Goal: Task Accomplishment & Management: Use online tool/utility

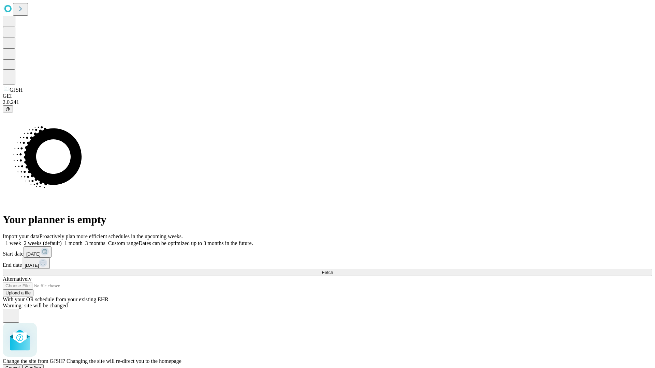
click at [41, 366] on span "Confirm" at bounding box center [33, 368] width 16 height 5
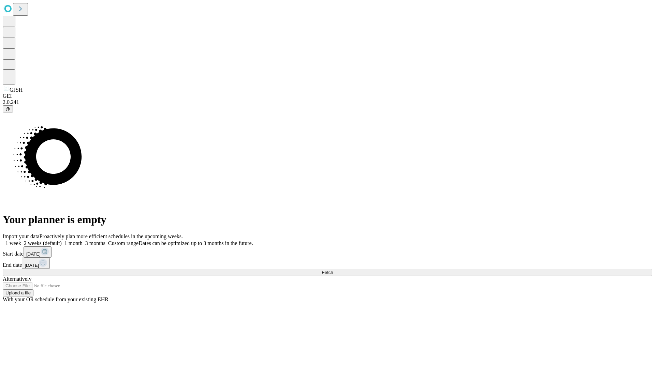
click at [62, 240] on label "2 weeks (default)" at bounding box center [41, 243] width 41 height 6
click at [333, 270] on span "Fetch" at bounding box center [327, 272] width 11 height 5
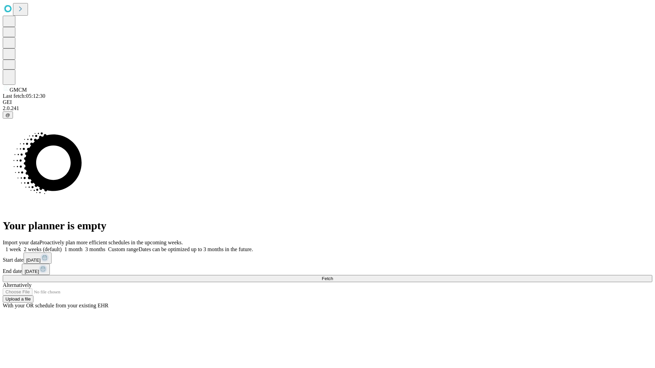
click at [62, 247] on label "2 weeks (default)" at bounding box center [41, 250] width 41 height 6
click at [333, 276] on span "Fetch" at bounding box center [327, 278] width 11 height 5
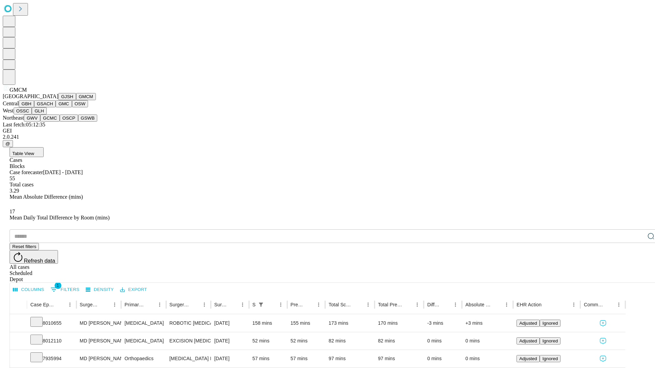
click at [34, 107] on button "GBH" at bounding box center [26, 103] width 15 height 7
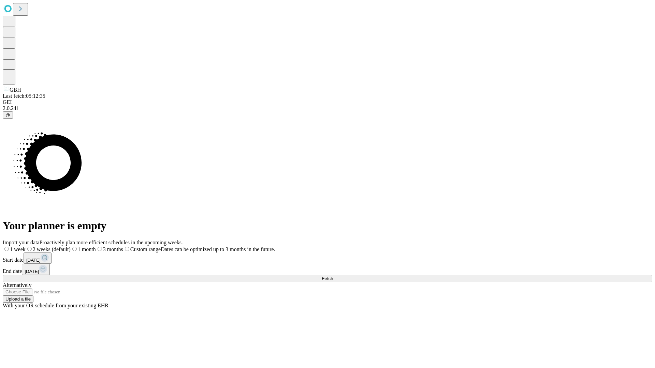
click at [71, 247] on label "2 weeks (default)" at bounding box center [48, 250] width 45 height 6
click at [333, 276] on span "Fetch" at bounding box center [327, 278] width 11 height 5
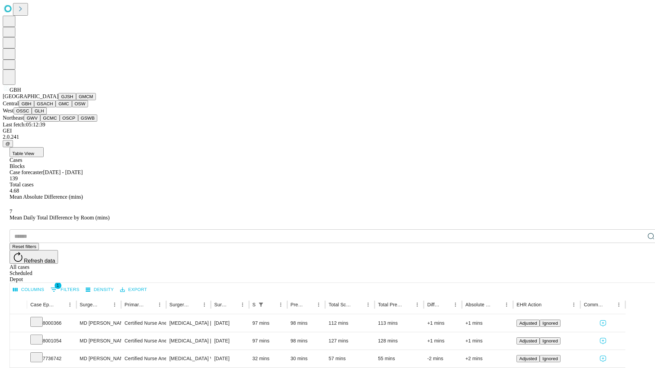
click at [53, 107] on button "GSACH" at bounding box center [44, 103] width 21 height 7
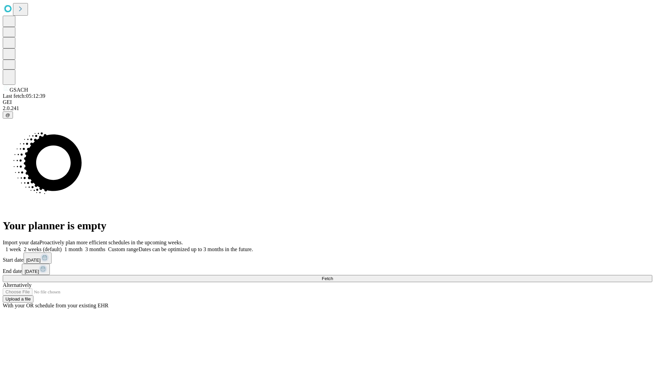
click at [62, 247] on label "2 weeks (default)" at bounding box center [41, 250] width 41 height 6
click at [333, 276] on span "Fetch" at bounding box center [327, 278] width 11 height 5
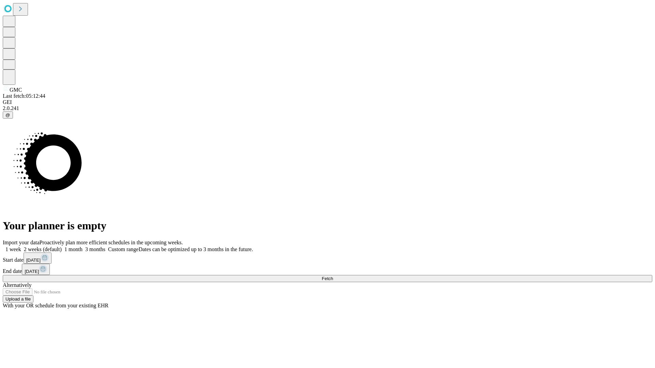
click at [333, 276] on span "Fetch" at bounding box center [327, 278] width 11 height 5
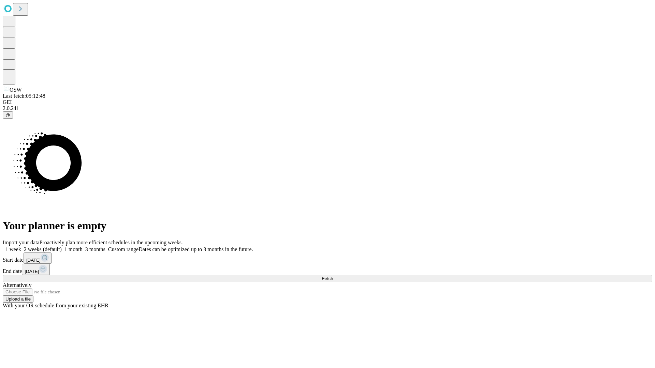
click at [62, 247] on label "2 weeks (default)" at bounding box center [41, 250] width 41 height 6
click at [333, 276] on span "Fetch" at bounding box center [327, 278] width 11 height 5
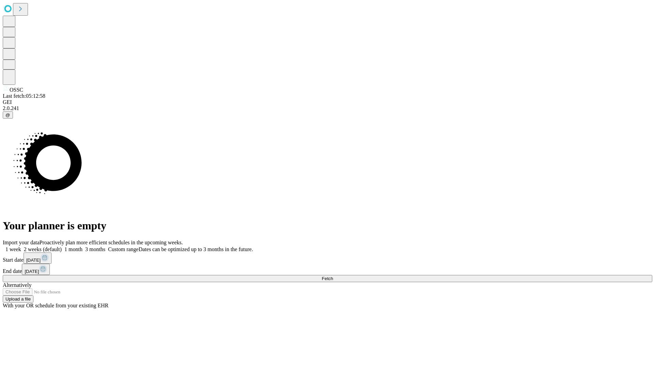
click at [62, 247] on label "2 weeks (default)" at bounding box center [41, 250] width 41 height 6
click at [333, 276] on span "Fetch" at bounding box center [327, 278] width 11 height 5
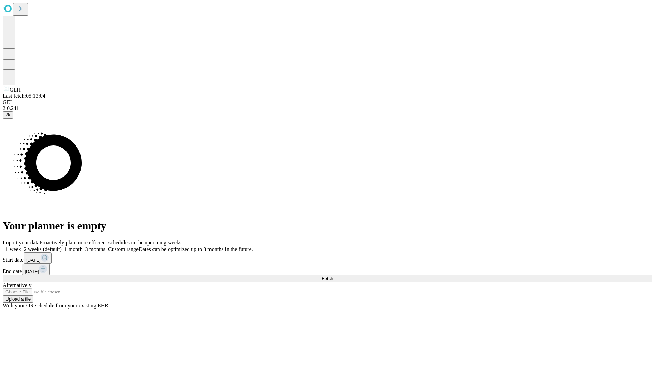
click at [62, 247] on label "2 weeks (default)" at bounding box center [41, 250] width 41 height 6
click at [333, 276] on span "Fetch" at bounding box center [327, 278] width 11 height 5
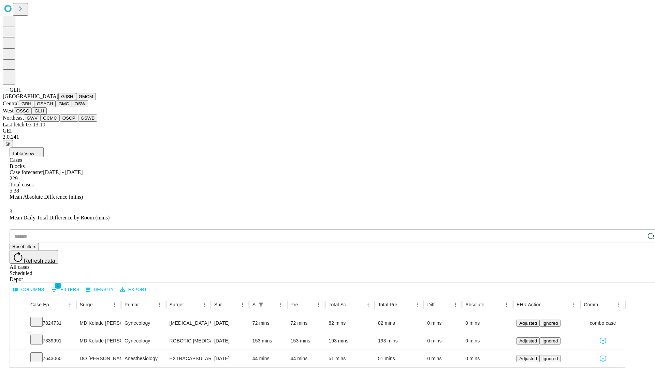
click at [40, 122] on button "GWV" at bounding box center [32, 118] width 16 height 7
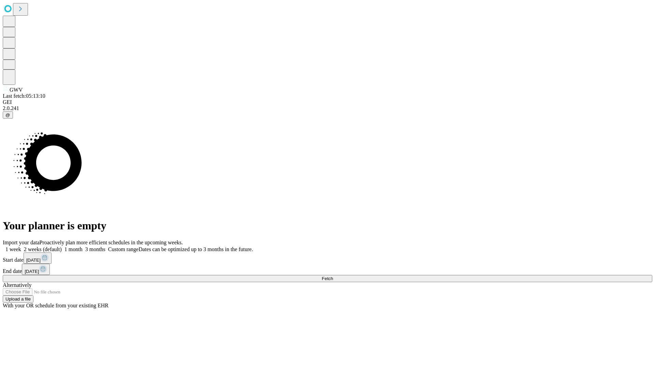
click at [62, 247] on label "2 weeks (default)" at bounding box center [41, 250] width 41 height 6
click at [333, 276] on span "Fetch" at bounding box center [327, 278] width 11 height 5
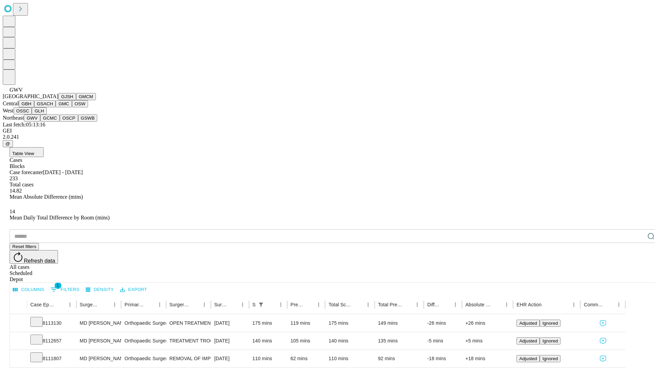
click at [53, 122] on button "GCMC" at bounding box center [49, 118] width 19 height 7
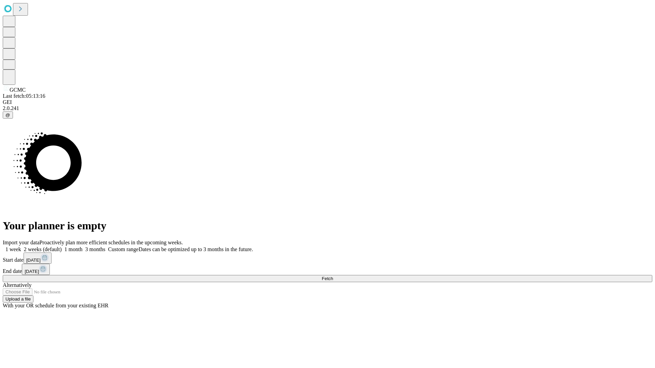
click at [333, 276] on span "Fetch" at bounding box center [327, 278] width 11 height 5
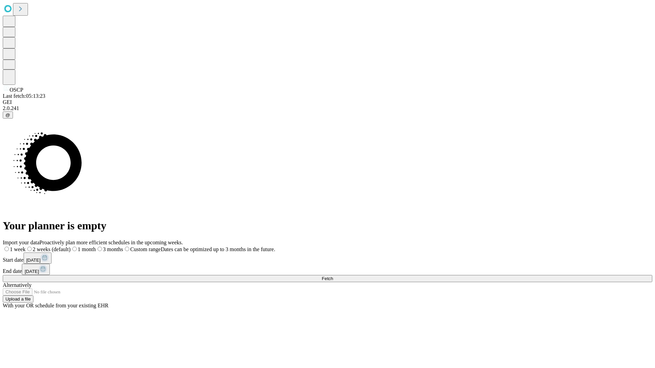
click at [71, 247] on label "2 weeks (default)" at bounding box center [48, 250] width 45 height 6
click at [333, 276] on span "Fetch" at bounding box center [327, 278] width 11 height 5
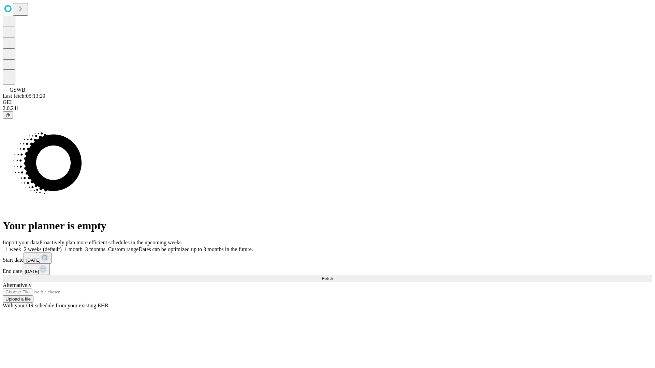
click at [62, 247] on label "2 weeks (default)" at bounding box center [41, 250] width 41 height 6
click at [333, 276] on span "Fetch" at bounding box center [327, 278] width 11 height 5
